Goal: Task Accomplishment & Management: Manage account settings

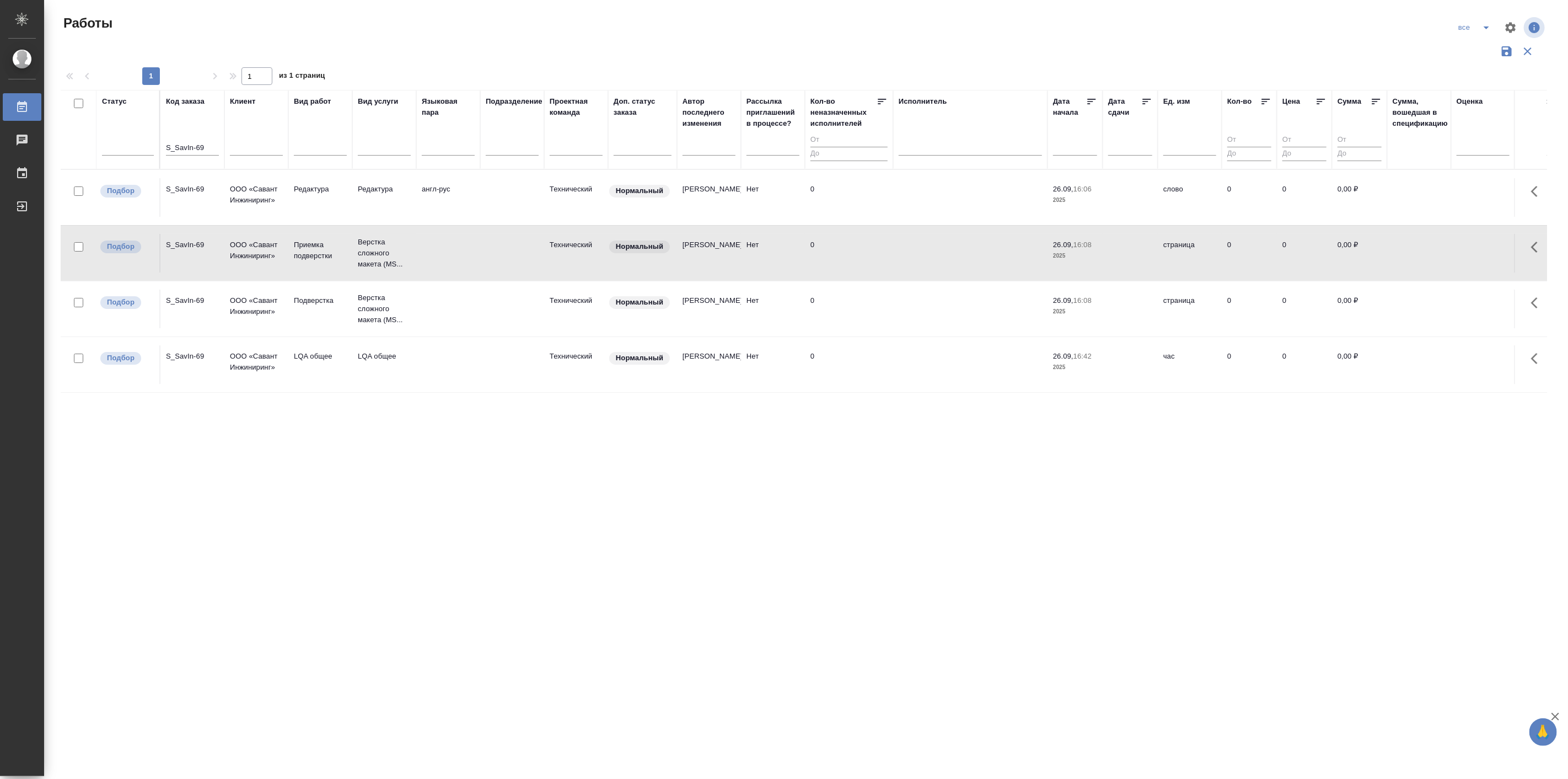
click at [1526, 44] on icon "button" at bounding box center [1528, 51] width 13 height 13
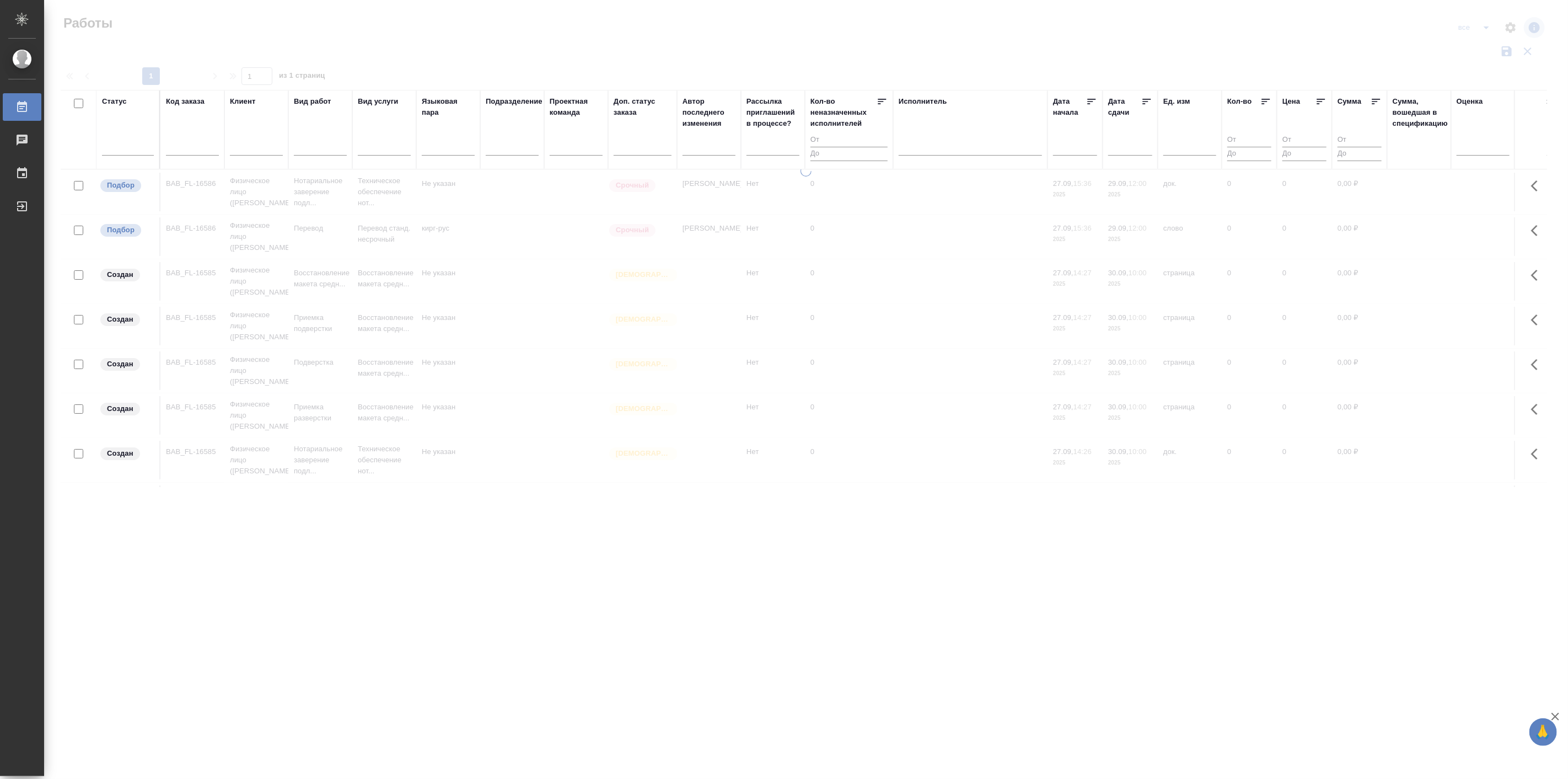
click at [1484, 26] on div at bounding box center [806, 247] width 1524 height 493
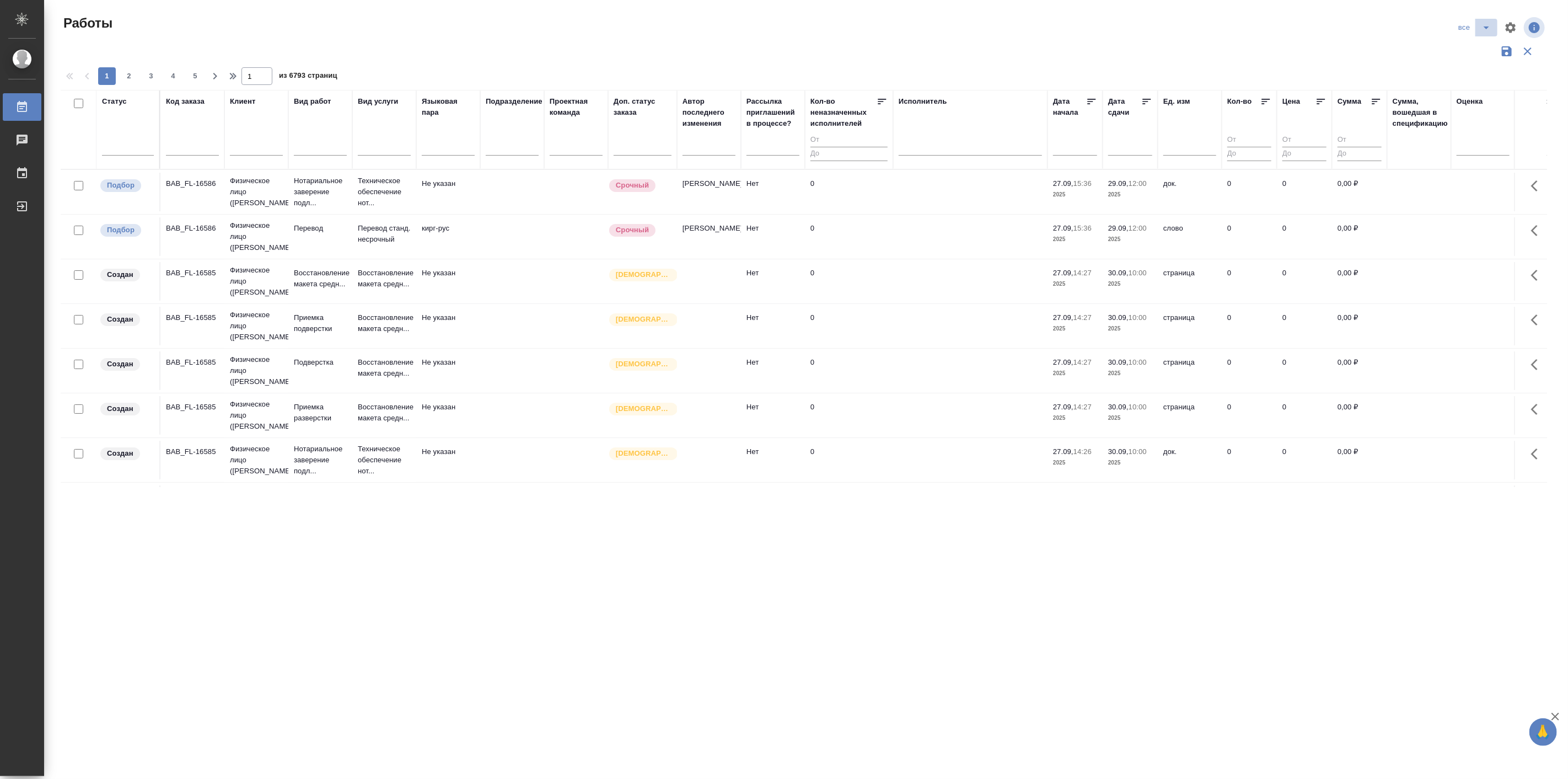
click at [1484, 26] on icon "split button" at bounding box center [1486, 27] width 13 height 13
click at [1461, 105] on li "Мои" at bounding box center [1475, 102] width 66 height 18
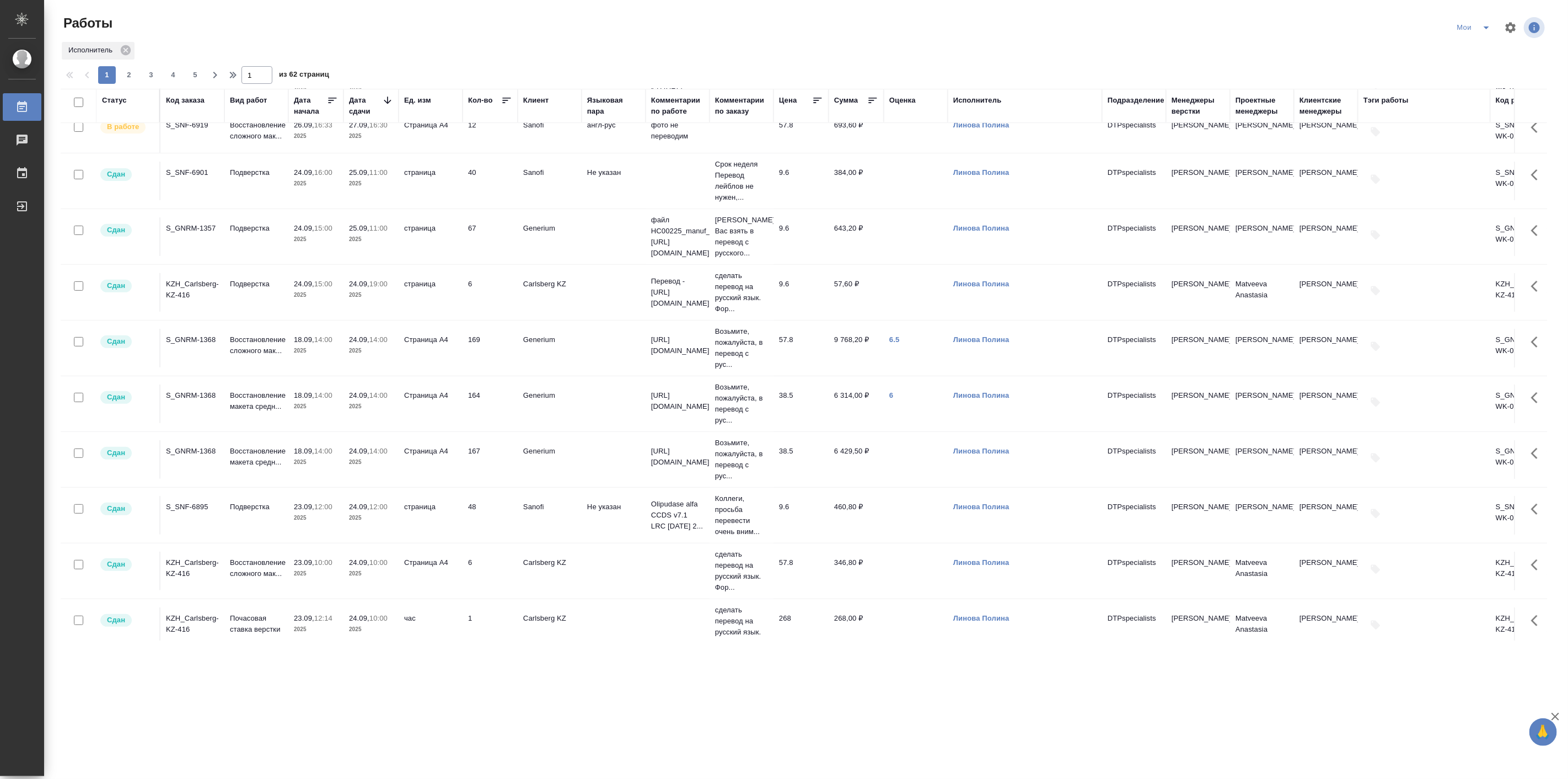
scroll to position [409, 0]
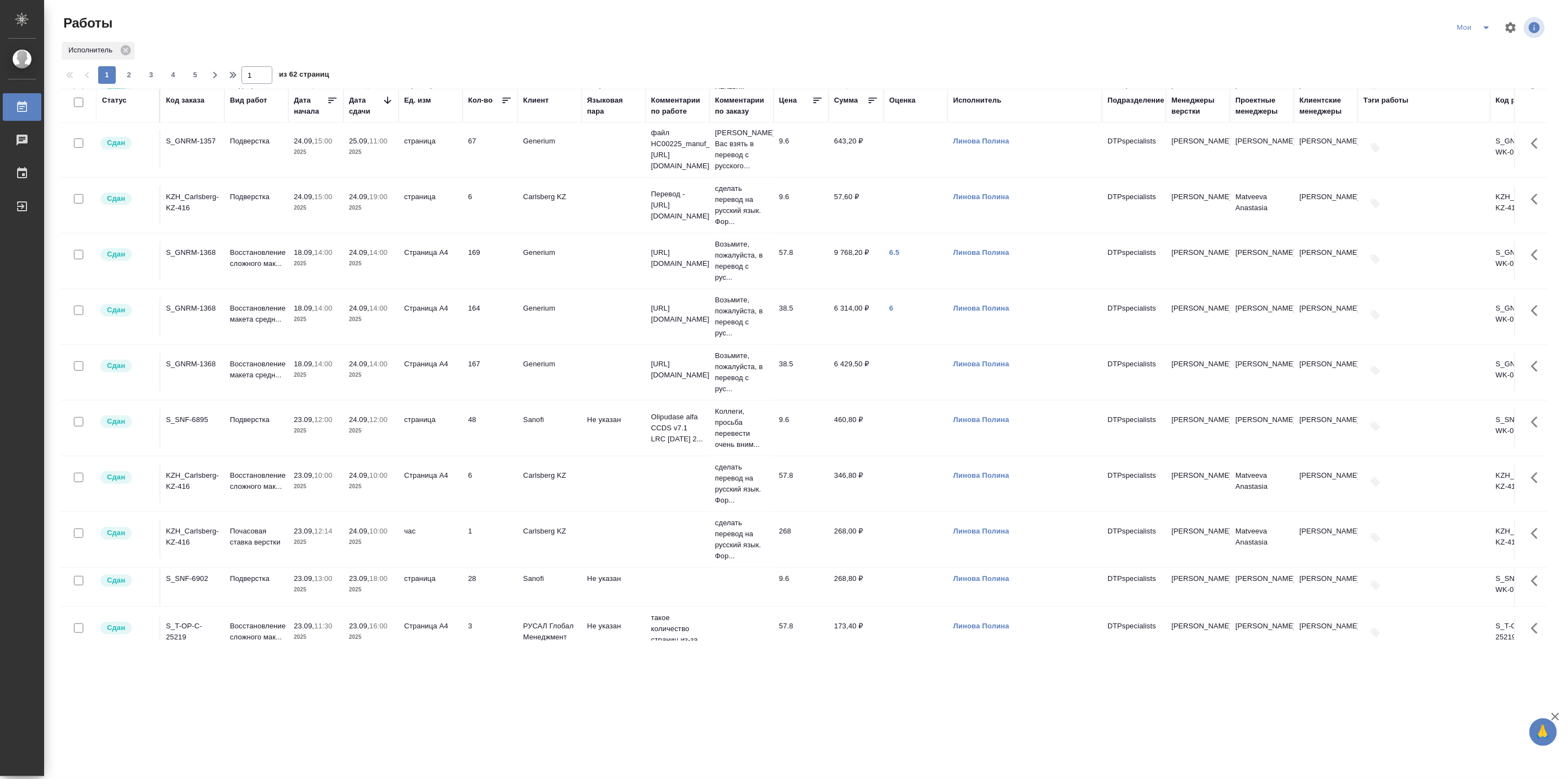
click at [418, 262] on td "Страница А4" at bounding box center [430, 261] width 64 height 38
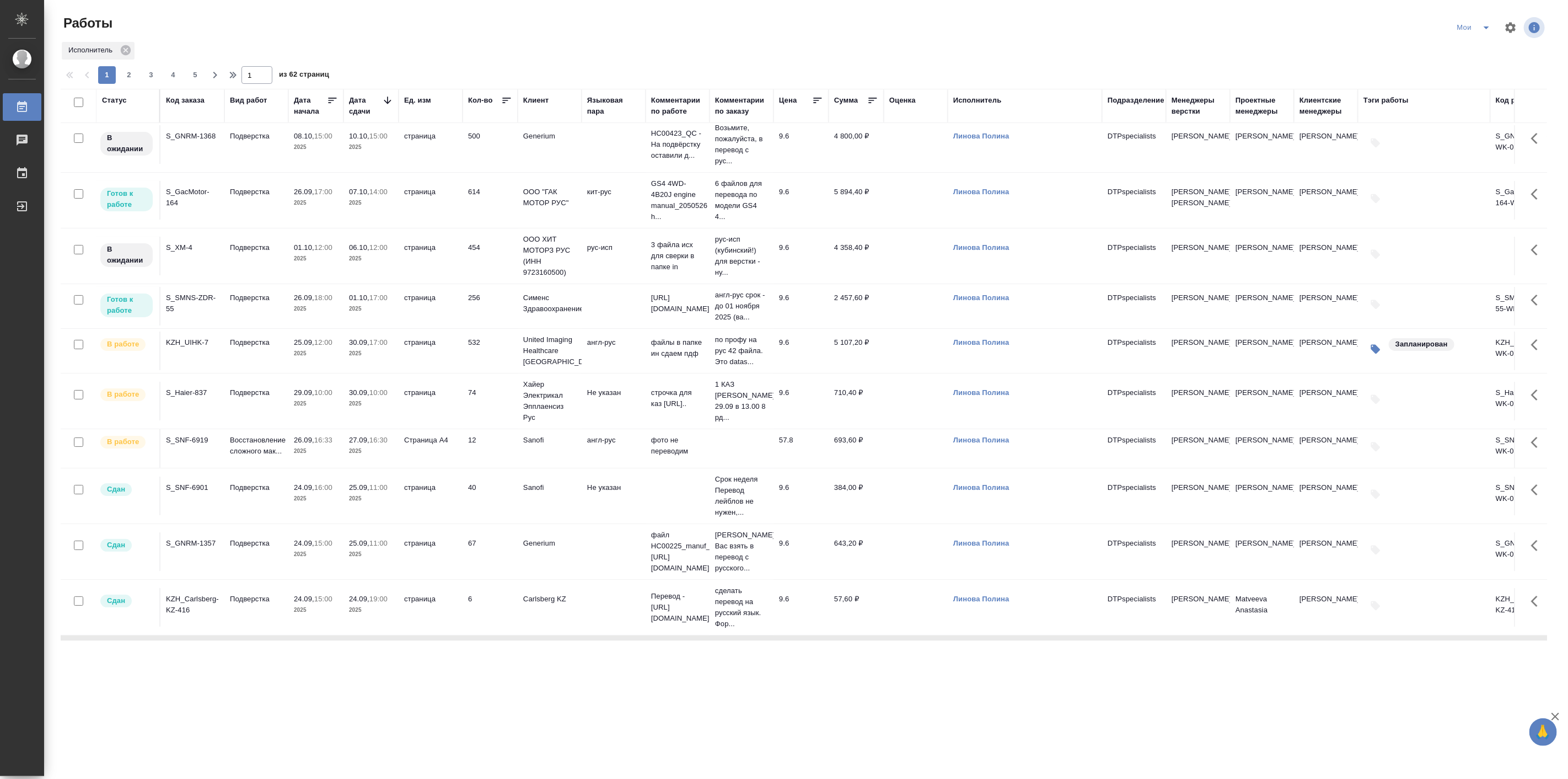
scroll to position [0, 0]
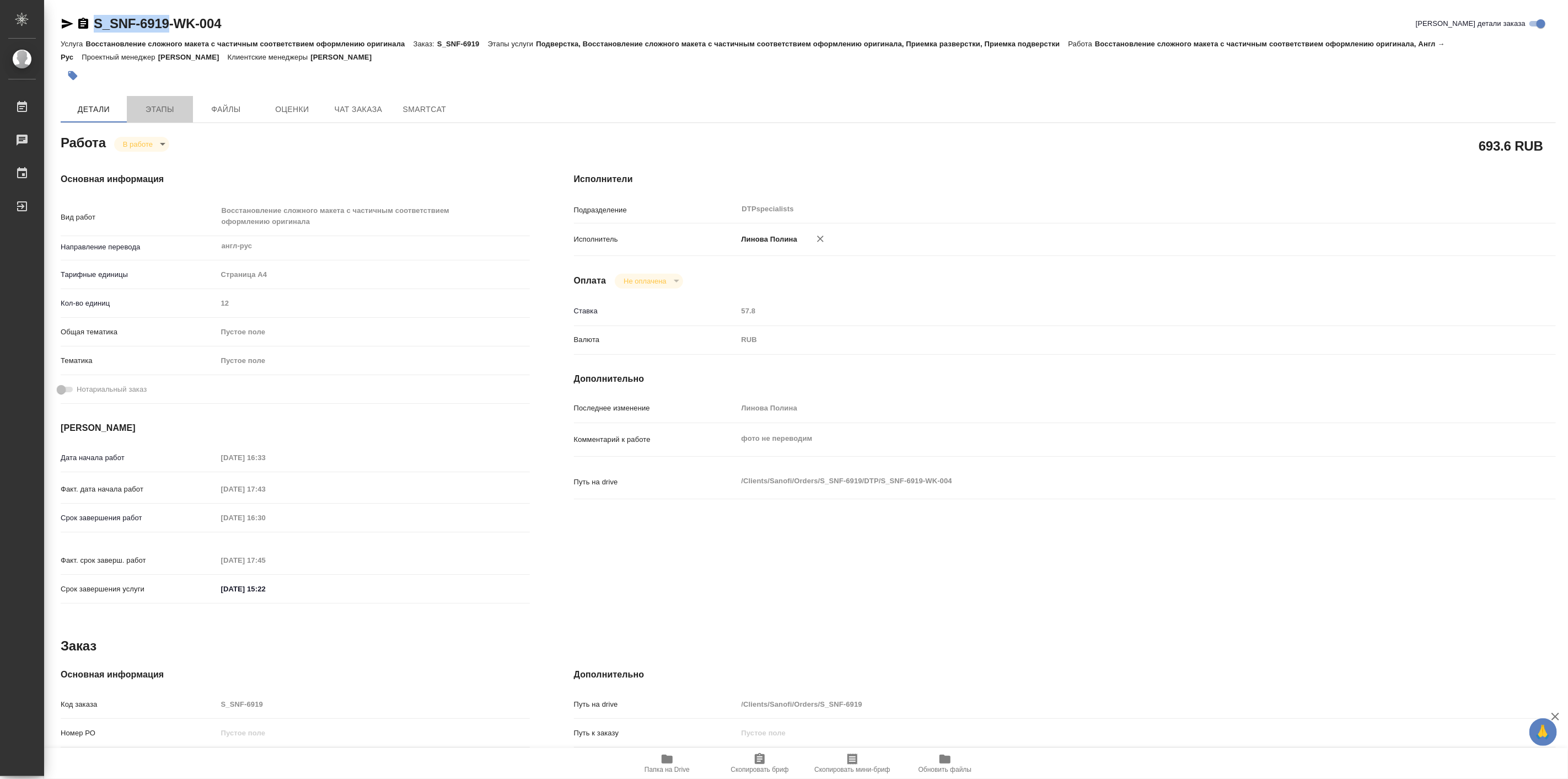
click at [166, 106] on span "Этапы" at bounding box center [159, 109] width 53 height 14
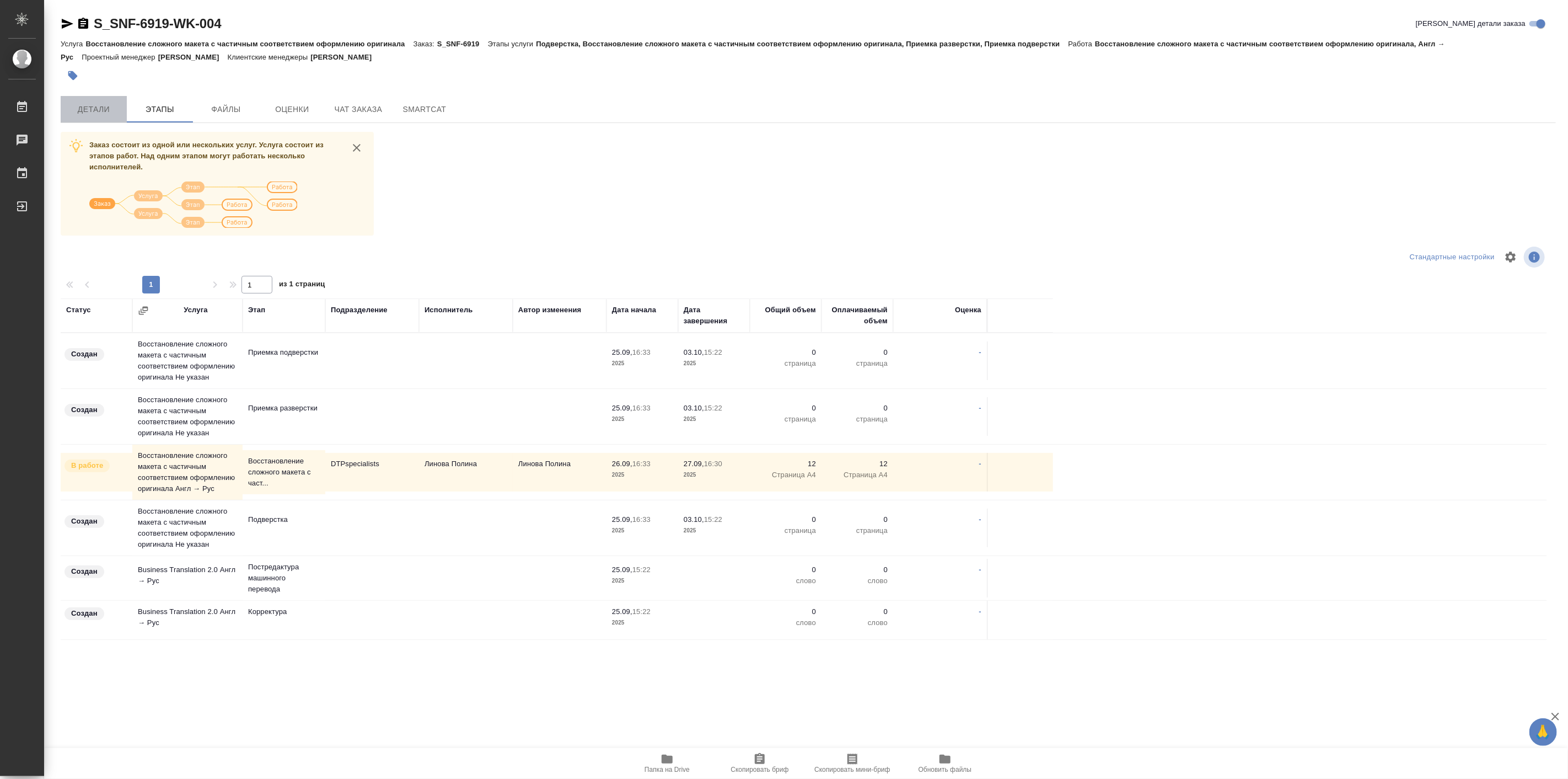
click at [85, 104] on span "Детали" at bounding box center [94, 109] width 53 height 14
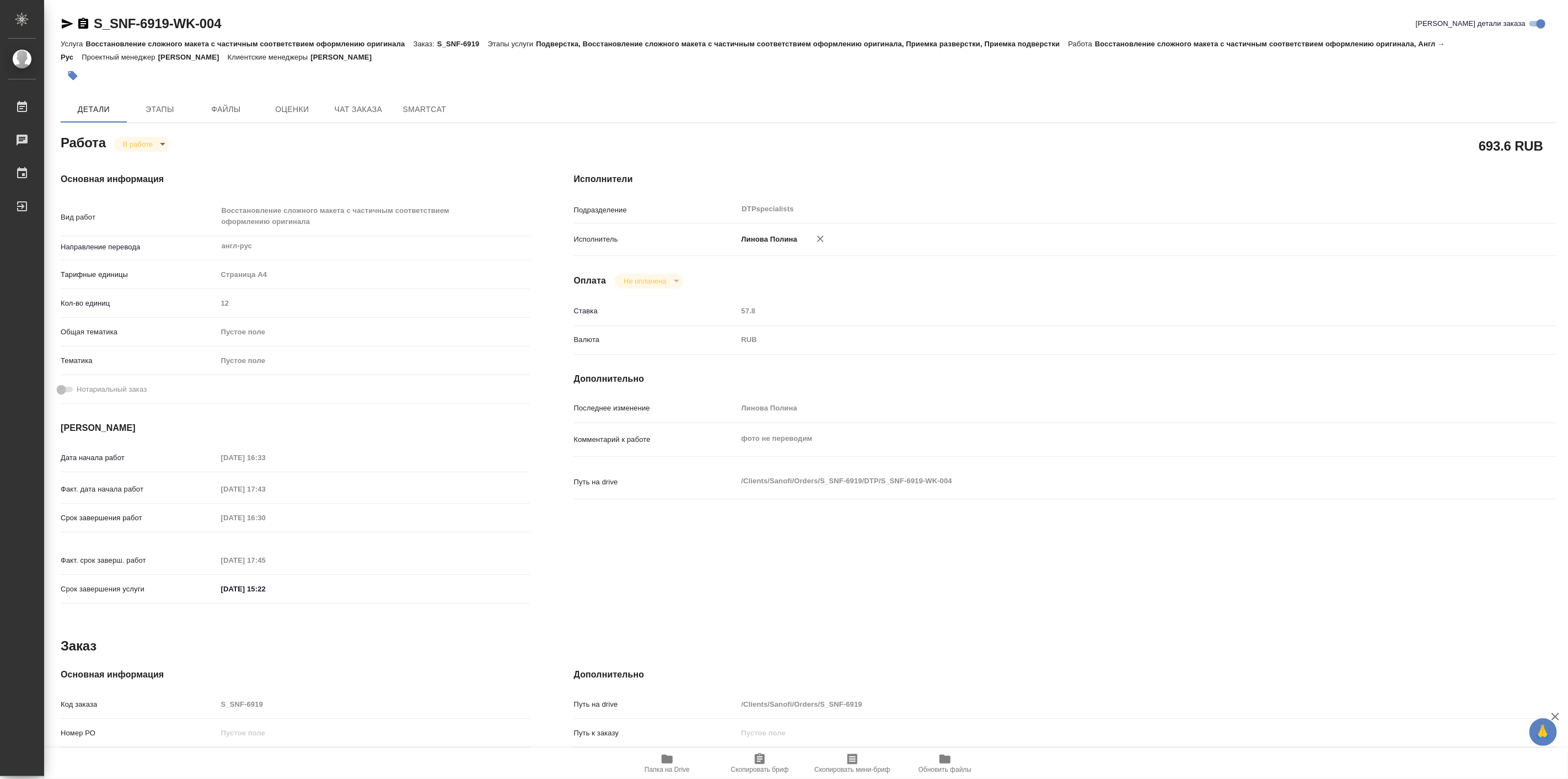
type textarea "x"
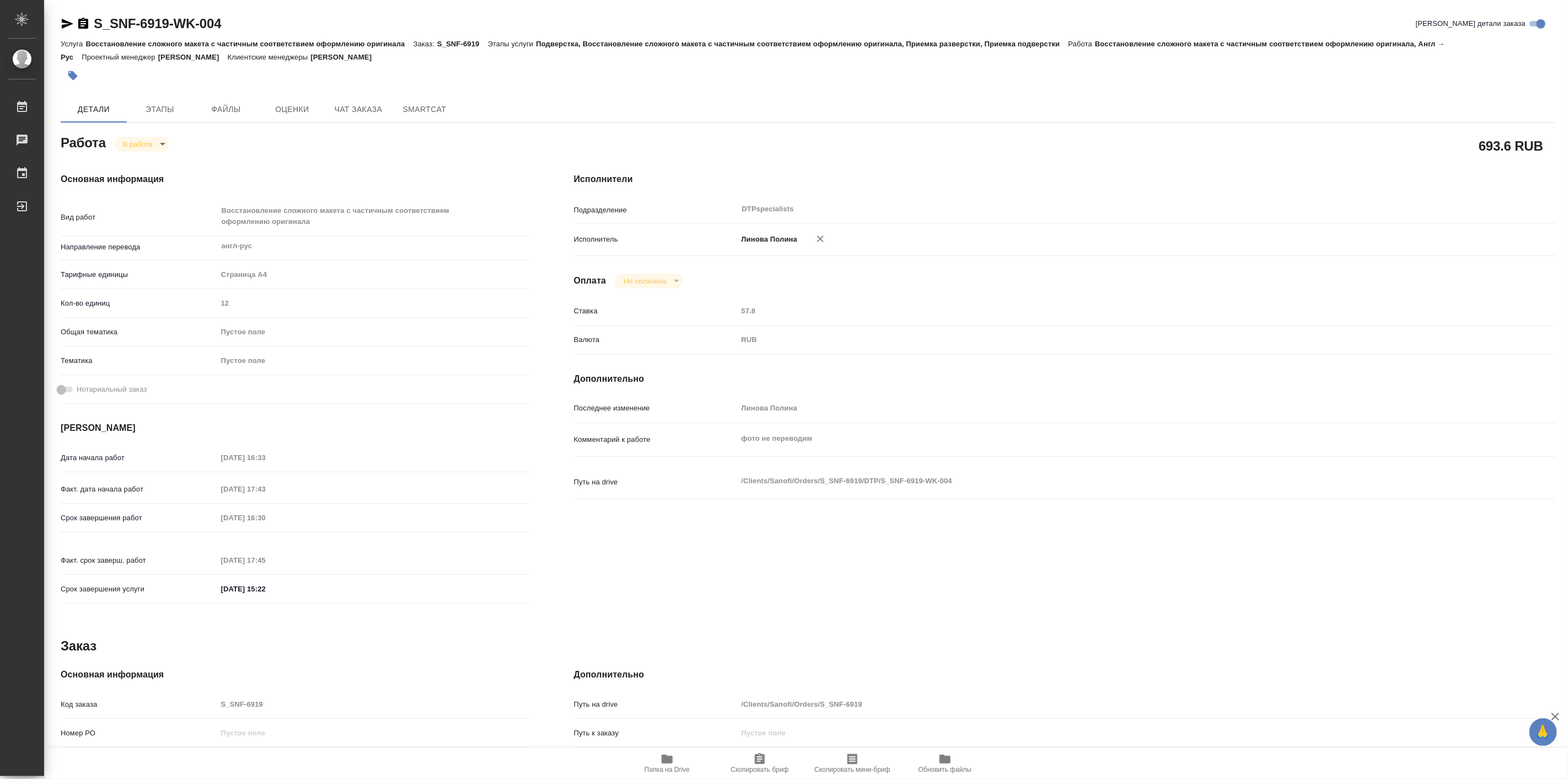
type textarea "x"
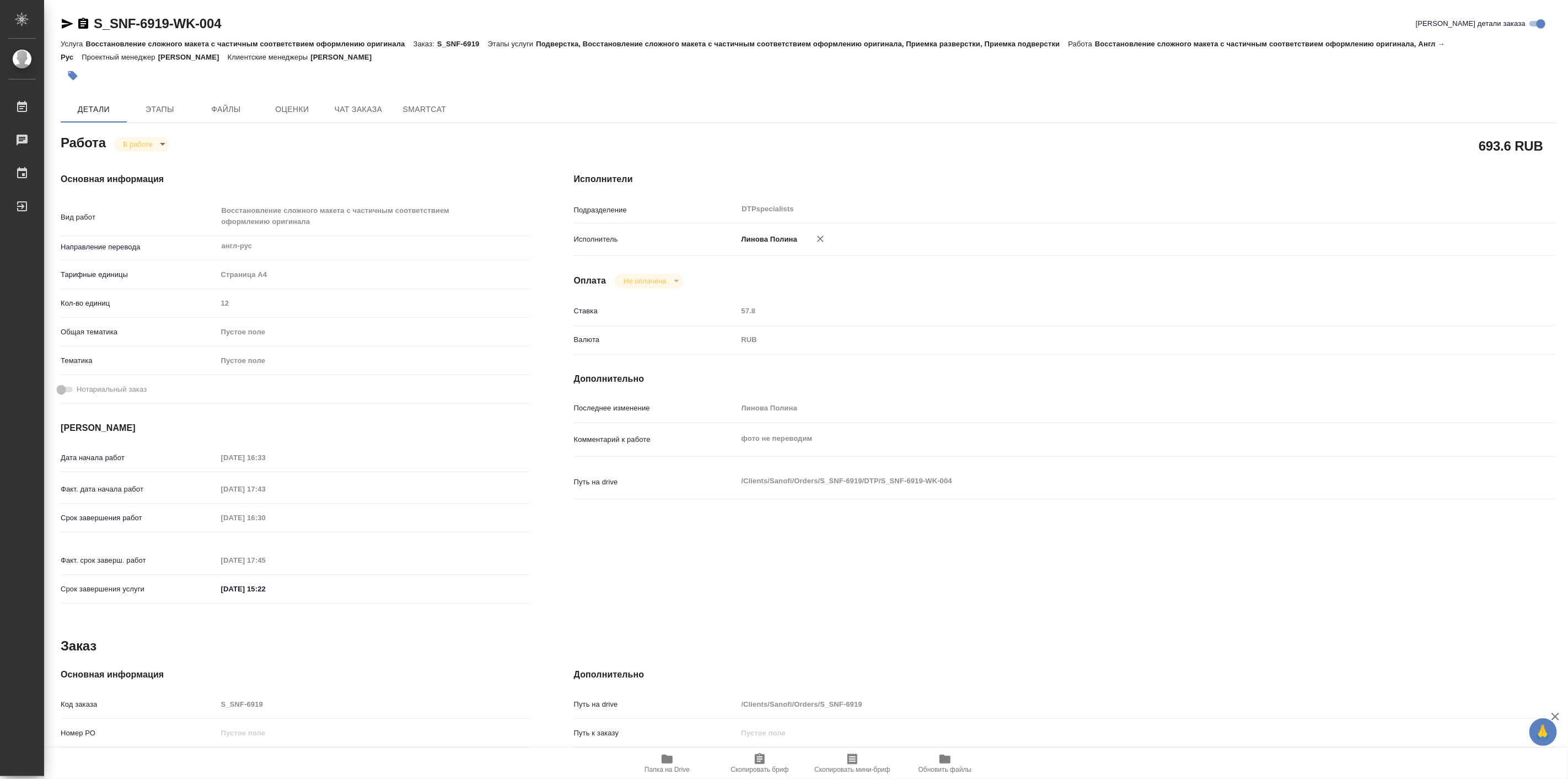
type textarea "x"
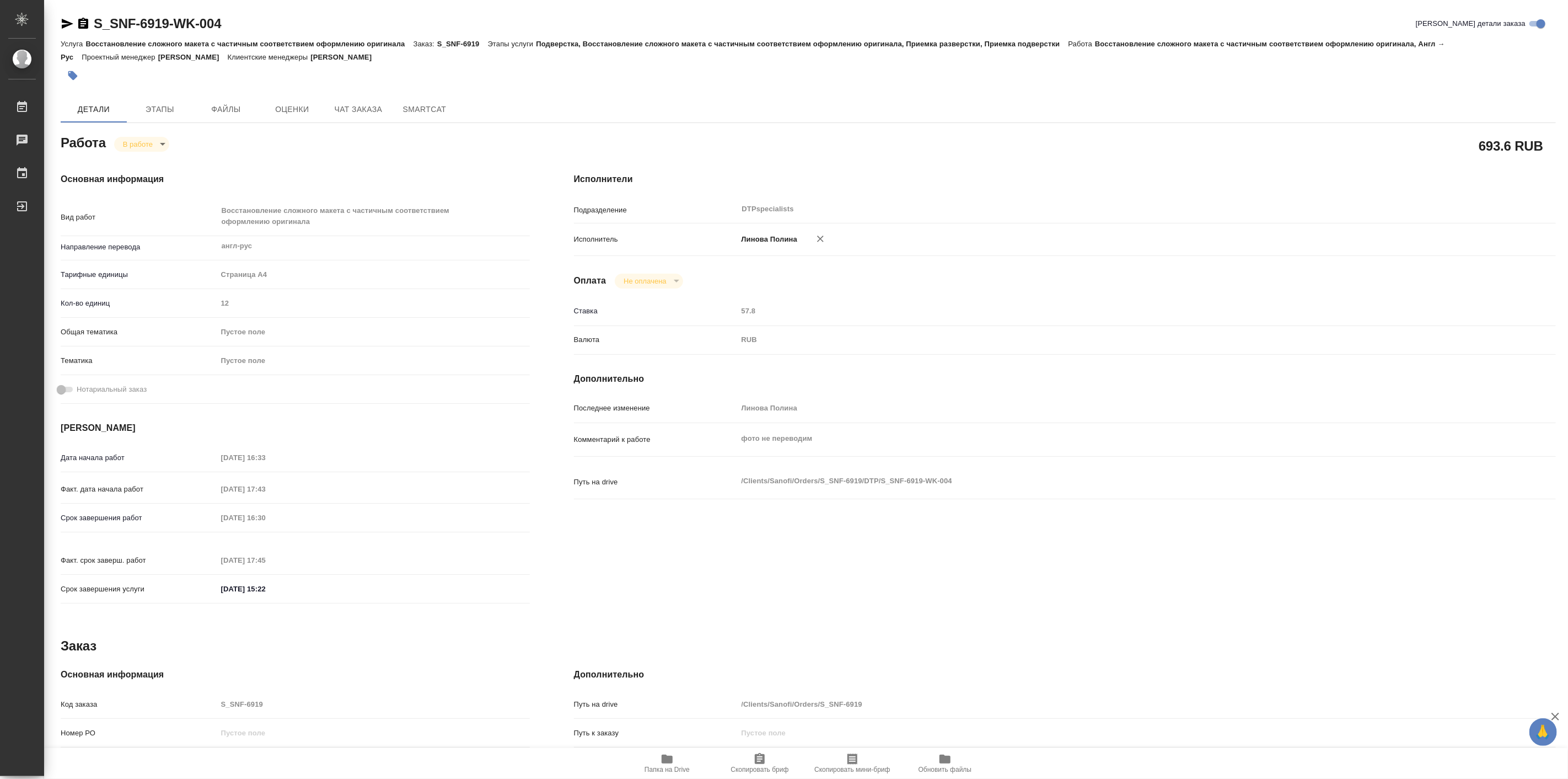
click at [144, 144] on body "🙏 .cls-1 fill:#fff; AWATERA Linova Polina Работы 0 Чаты График Выйти S_SNF-6919…" at bounding box center [784, 389] width 1568 height 779
click at [147, 163] on button "Выполнен" at bounding box center [142, 163] width 40 height 12
type textarea "x"
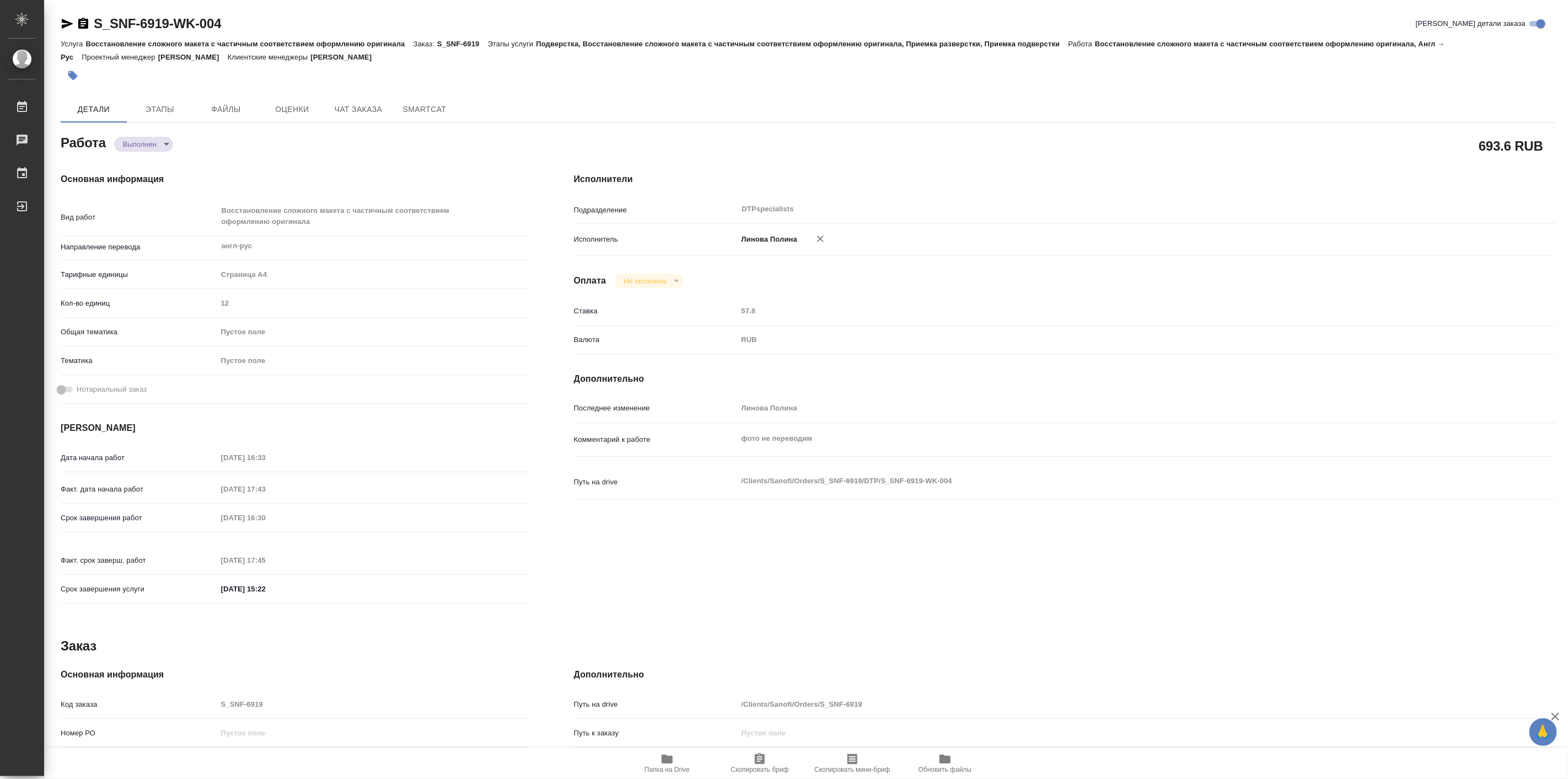
type textarea "x"
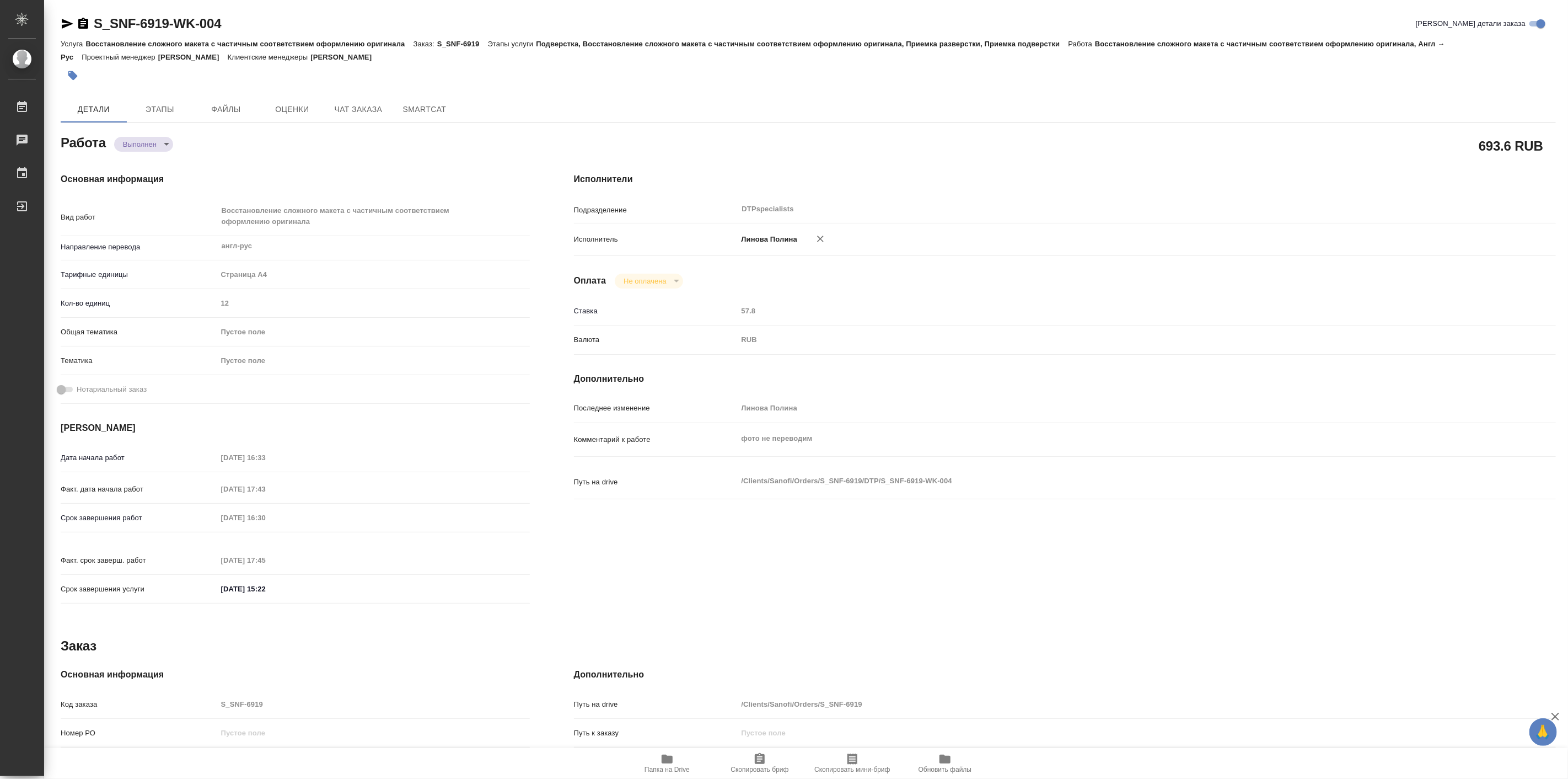
type textarea "x"
click at [245, 161] on div "Основная информация Вид работ Восстановление сложного макета с частичным соотве…" at bounding box center [295, 392] width 513 height 482
click at [349, 102] on button "Чат заказа" at bounding box center [358, 109] width 66 height 26
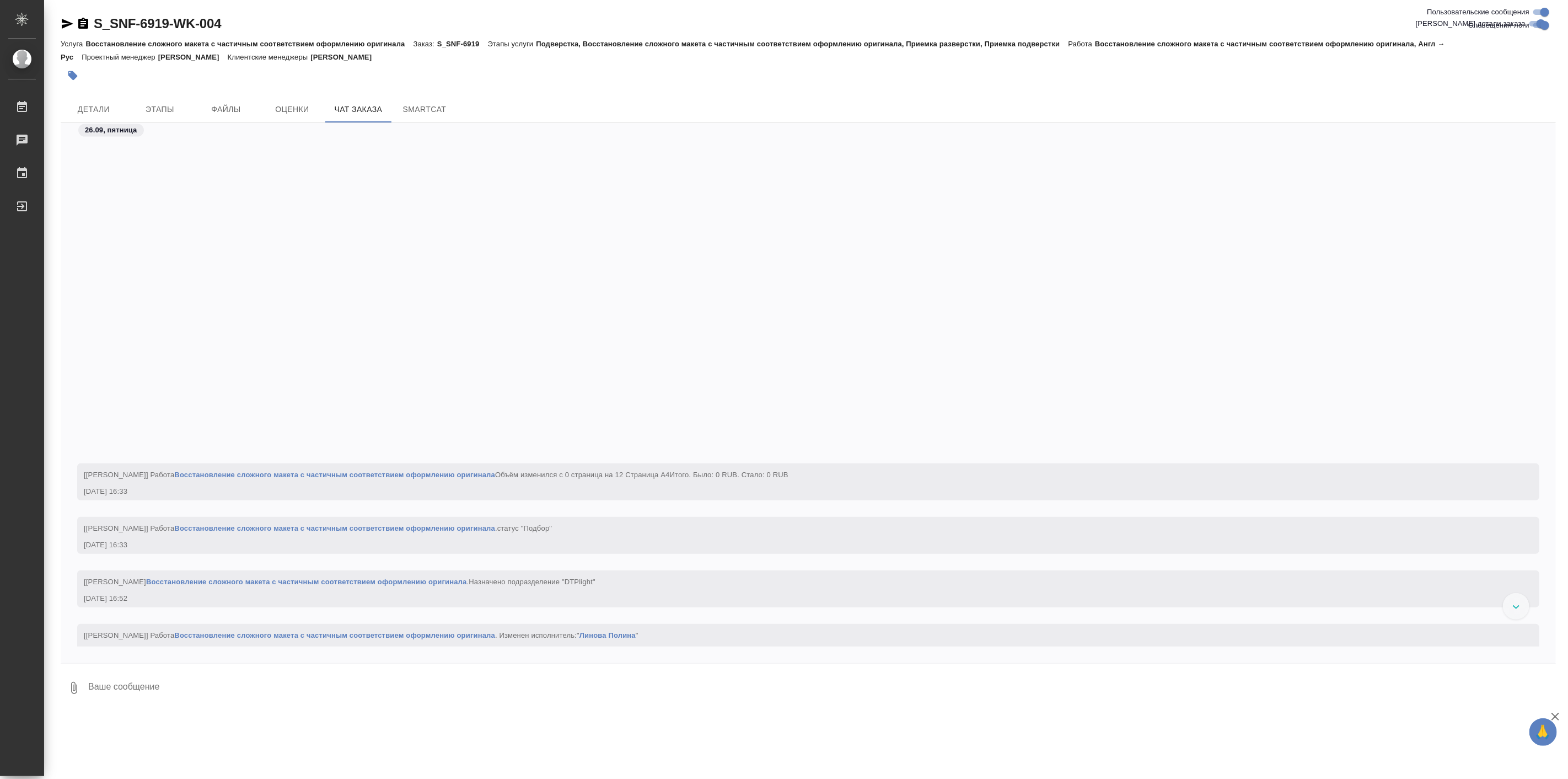
scroll to position [3804, 0]
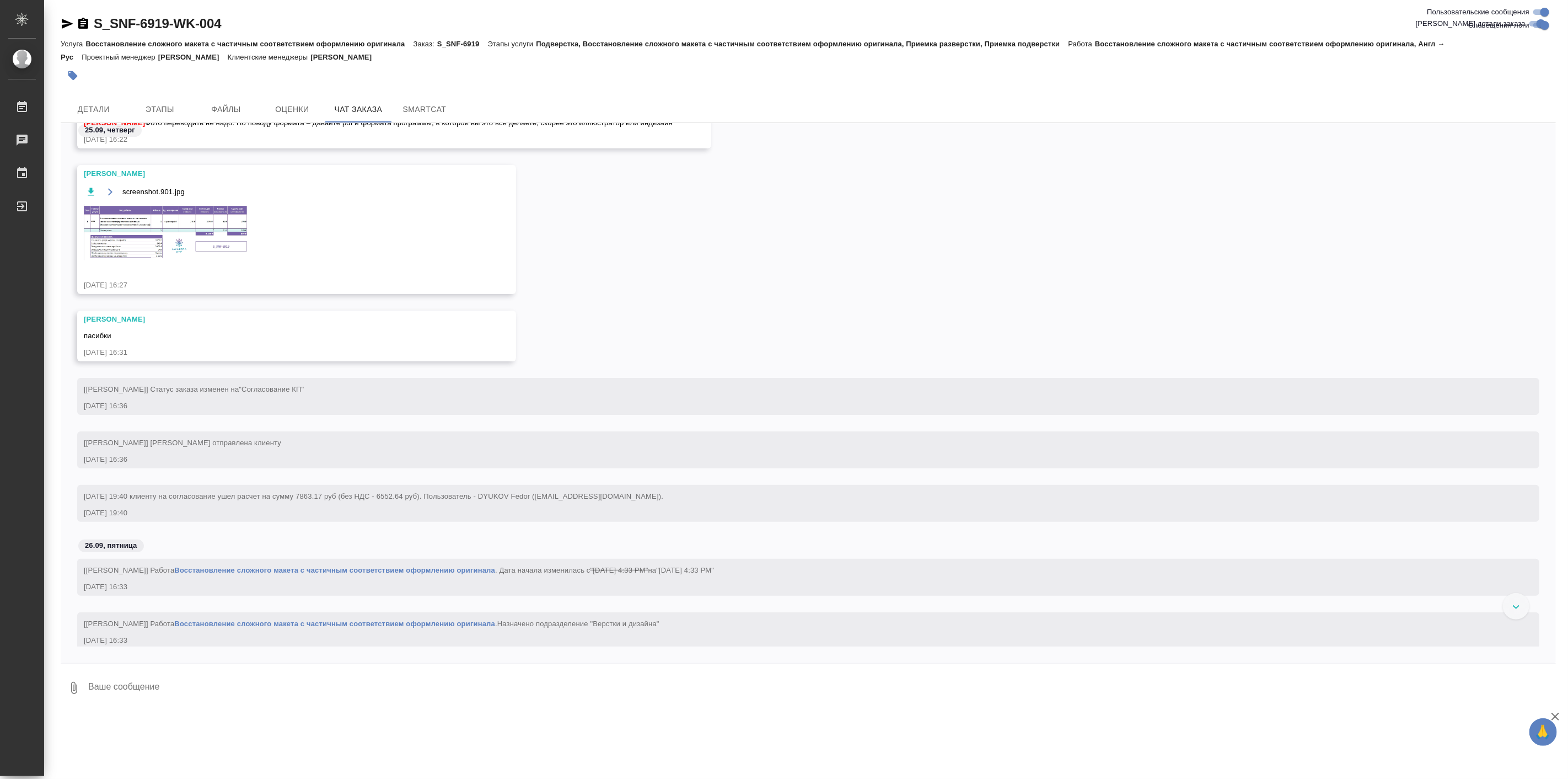
click at [65, 25] on icon "button" at bounding box center [67, 24] width 12 height 10
click at [183, 686] on textarea at bounding box center [821, 688] width 1469 height 38
click at [92, 102] on span "Детали" at bounding box center [94, 109] width 53 height 14
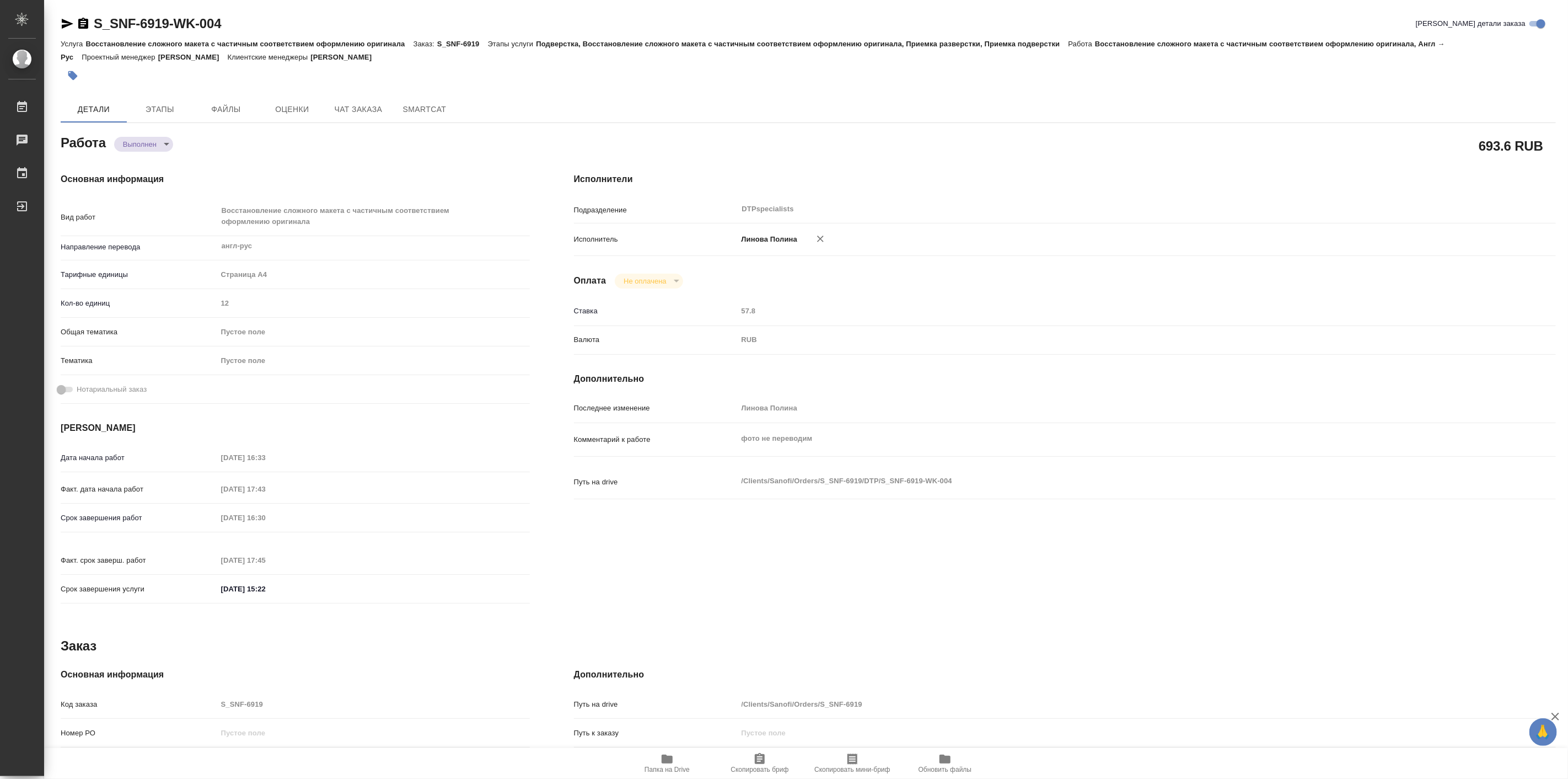
type textarea "x"
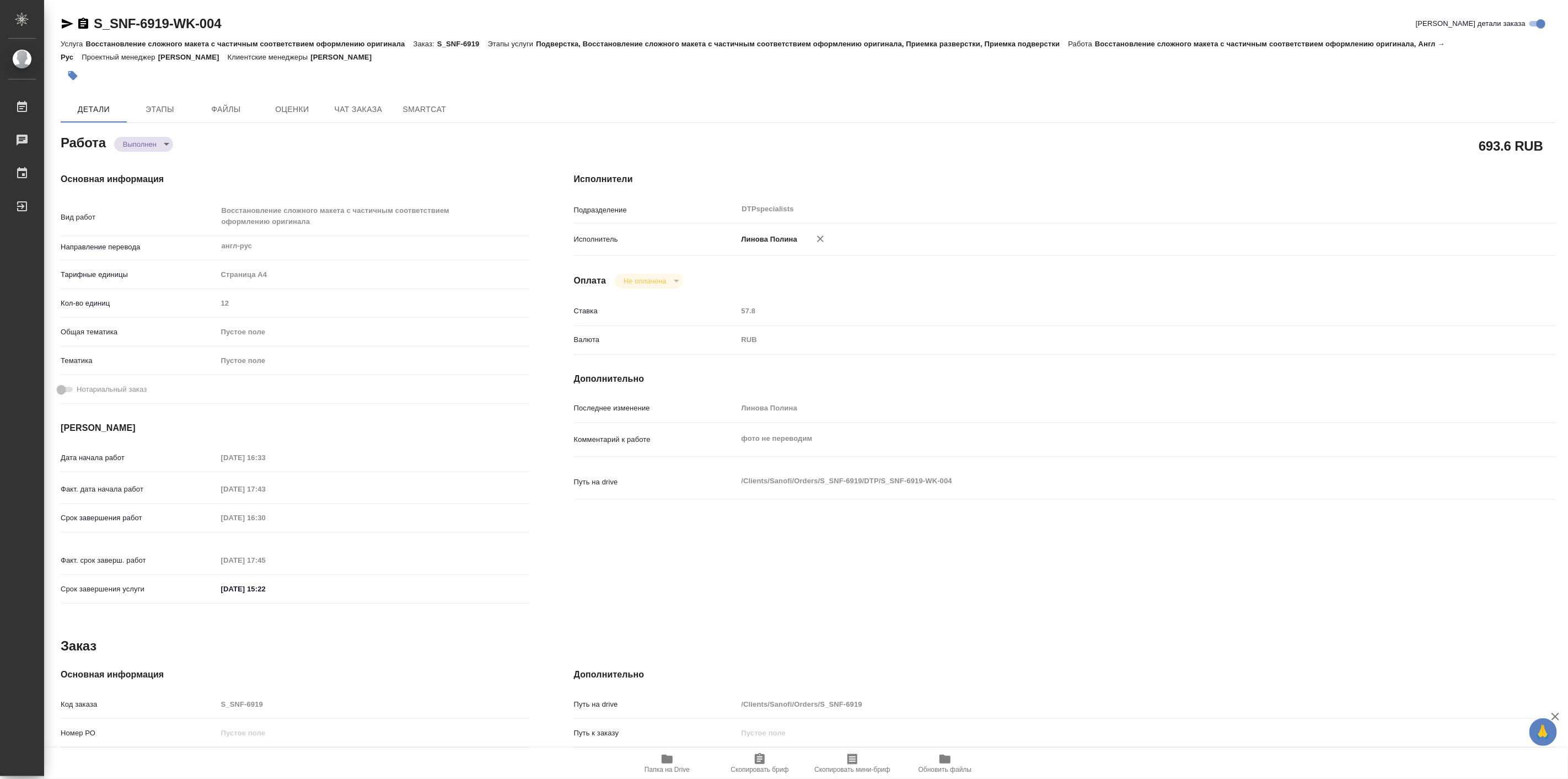
type textarea "x"
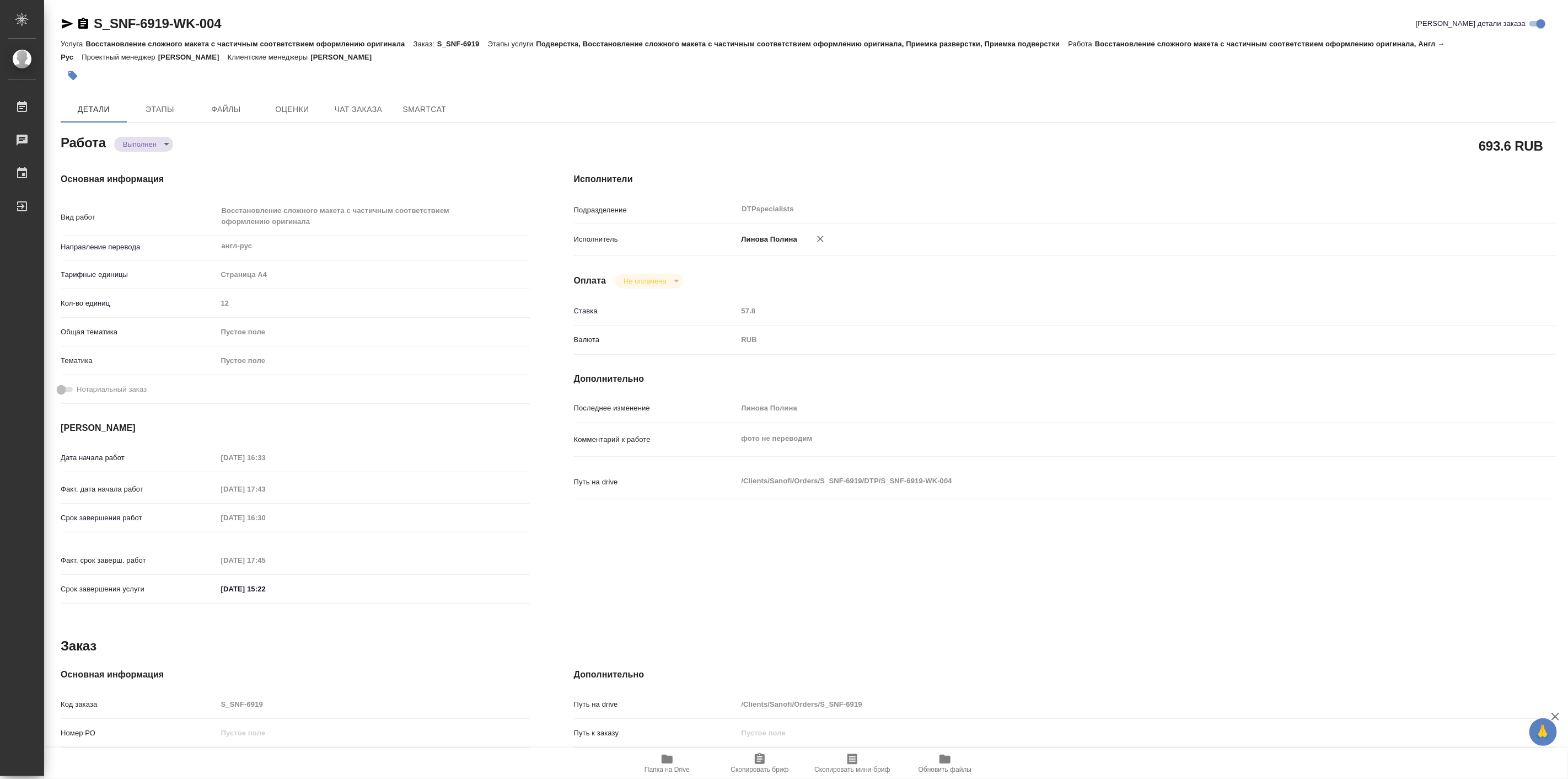
click at [664, 769] on span "Папка на Drive" at bounding box center [667, 769] width 45 height 8
type textarea "x"
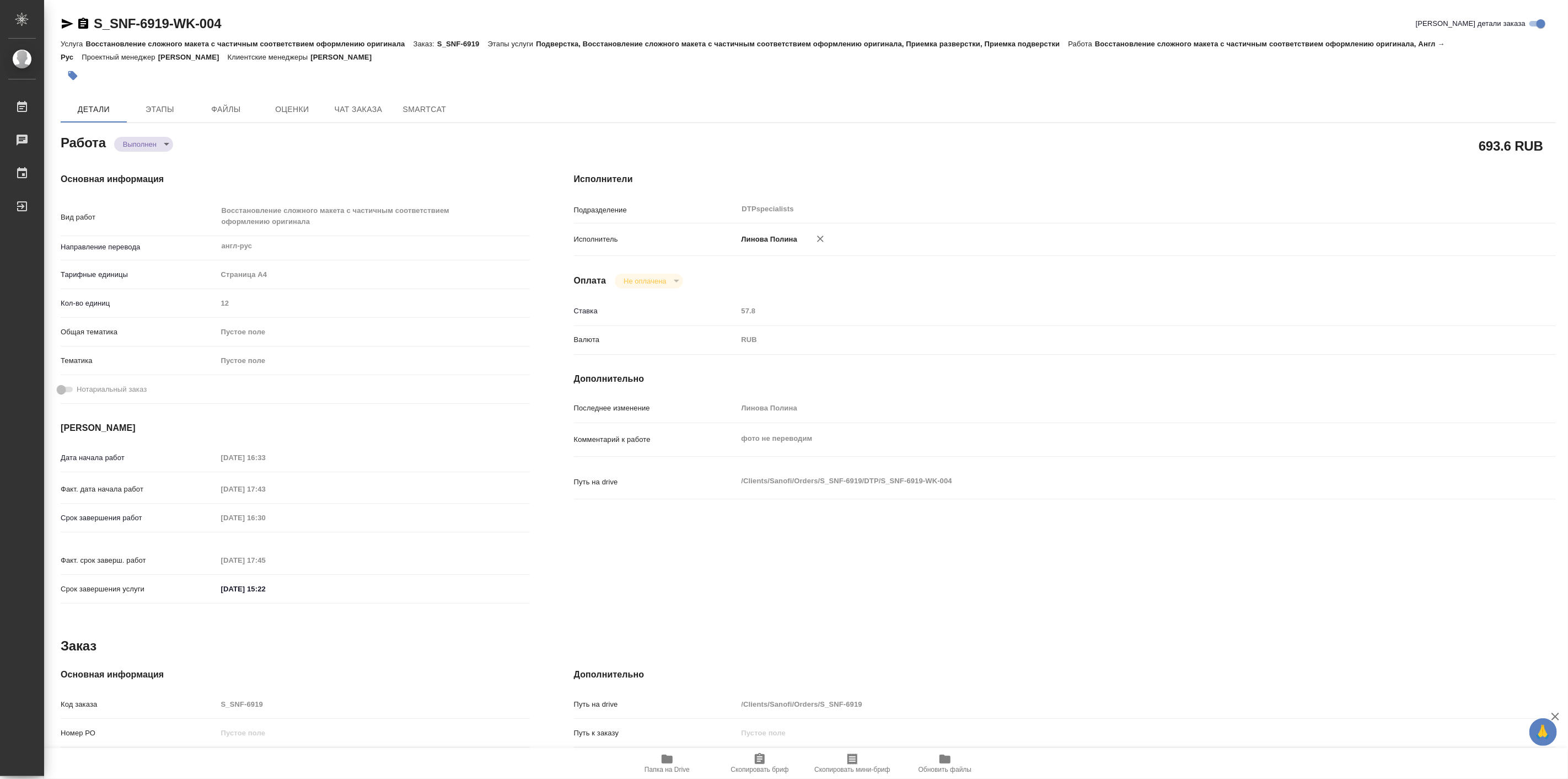
type textarea "x"
